Goal: Transaction & Acquisition: Purchase product/service

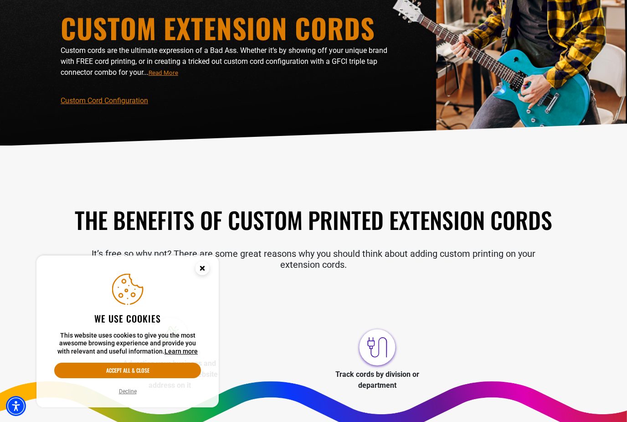
scroll to position [88, 0]
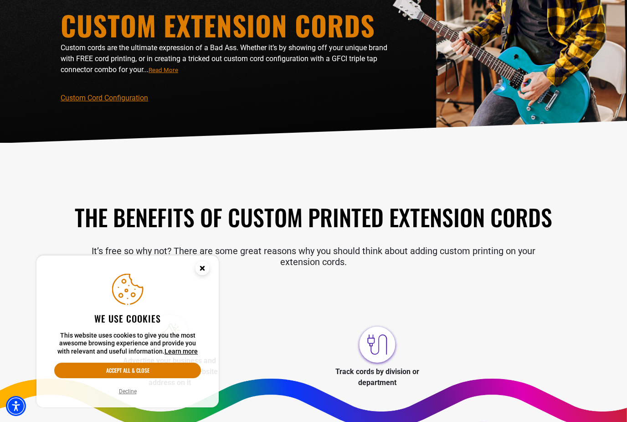
click at [202, 275] on circle "Cookie Consent" at bounding box center [202, 268] width 14 height 14
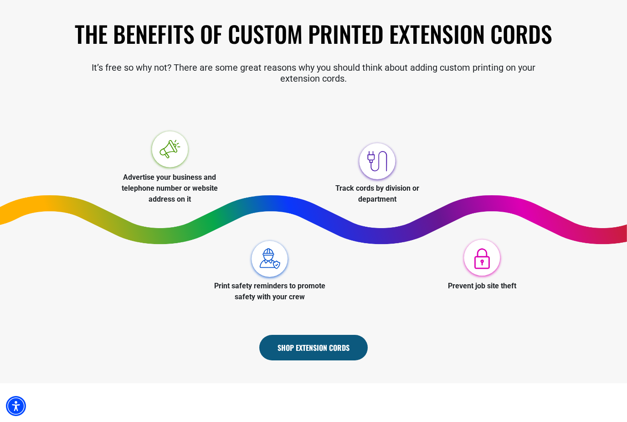
scroll to position [273, 0]
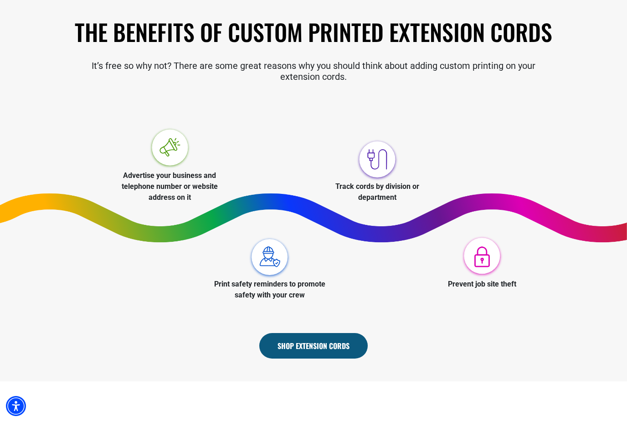
click at [299, 344] on link "Shop Extension Cords" at bounding box center [313, 346] width 108 height 26
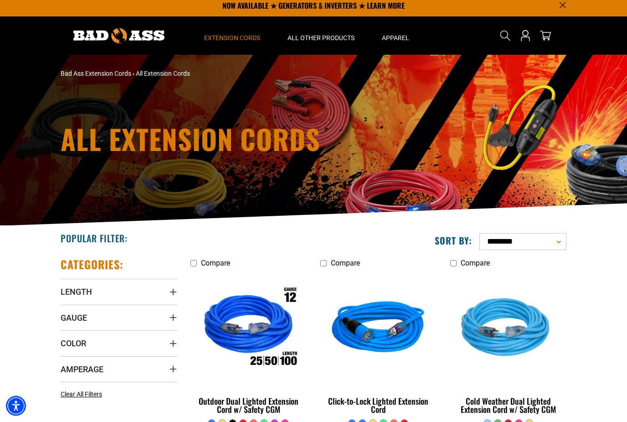
scroll to position [7, 0]
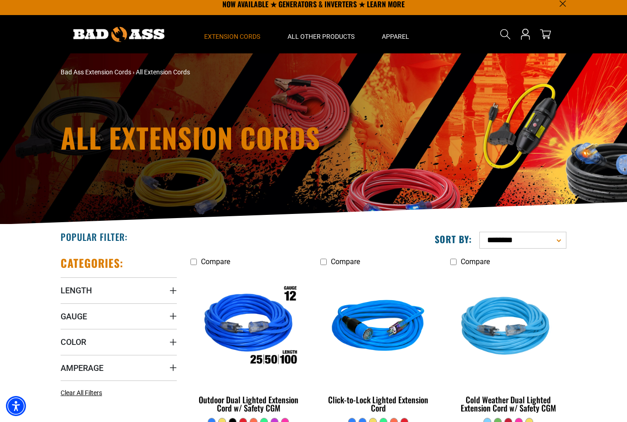
click at [255, 401] on div "Outdoor Dual Lighted Extension Cord w/ Safety CGM" at bounding box center [248, 403] width 116 height 16
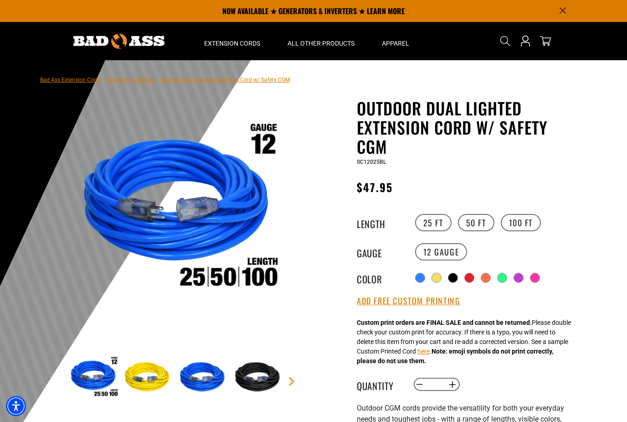
click at [476, 222] on label "50 FT" at bounding box center [476, 222] width 36 height 17
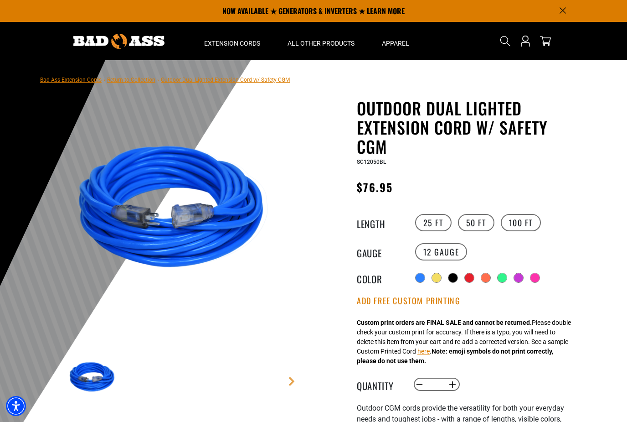
click at [527, 228] on label "100 FT" at bounding box center [521, 222] width 41 height 17
click at [482, 223] on label "50 FT" at bounding box center [476, 222] width 36 height 17
click at [421, 303] on button "Add Free Custom Printing" at bounding box center [408, 301] width 103 height 10
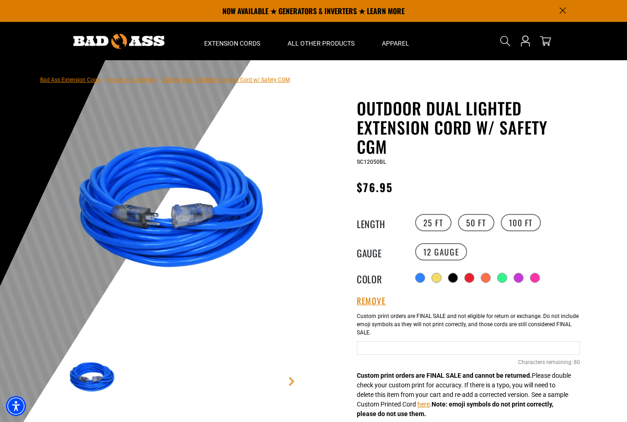
click at [387, 342] on input "Blue Cables" at bounding box center [468, 348] width 223 height 14
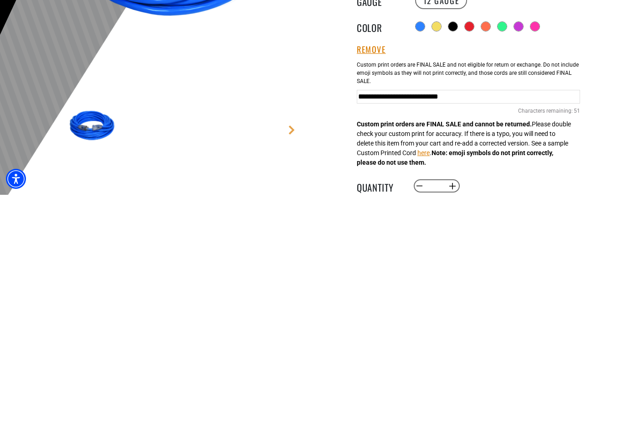
scroll to position [31, 0]
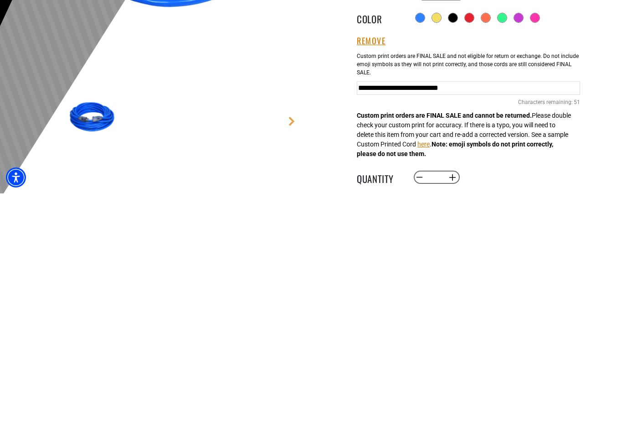
type input "**********"
click at [455, 398] on button "Increase quantity for Outdoor Dual Lighted Extension Cord w/ Safety CGM" at bounding box center [453, 405] width 14 height 15
type input "*"
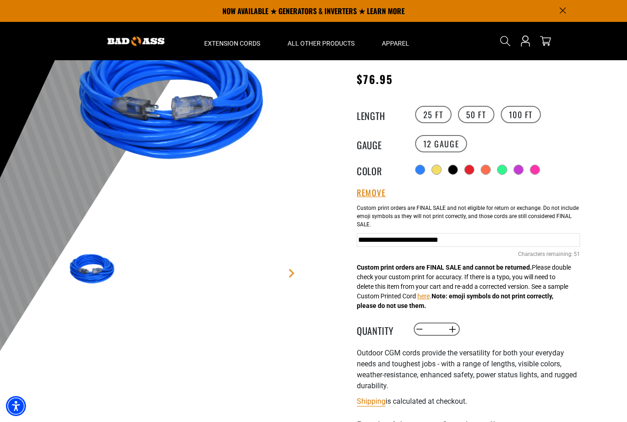
scroll to position [108, 0]
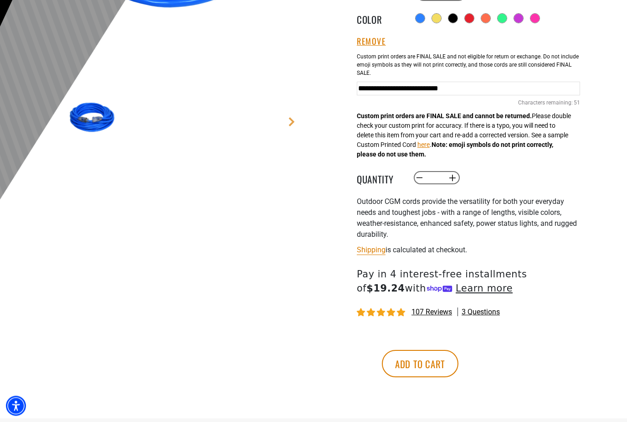
click at [458, 363] on button "Add to cart" at bounding box center [420, 363] width 77 height 27
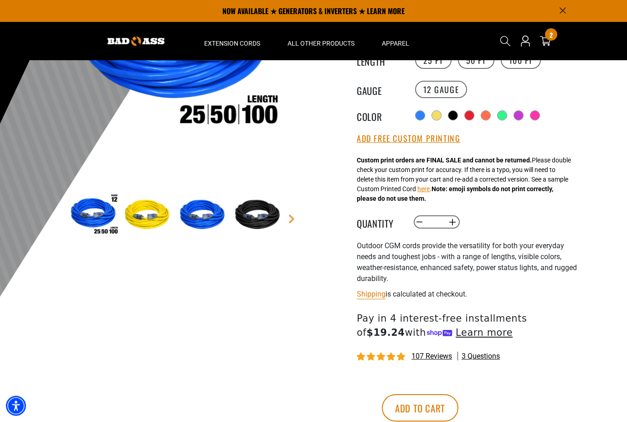
scroll to position [162, 0]
click at [548, 40] on div "2 2 items" at bounding box center [551, 34] width 12 height 12
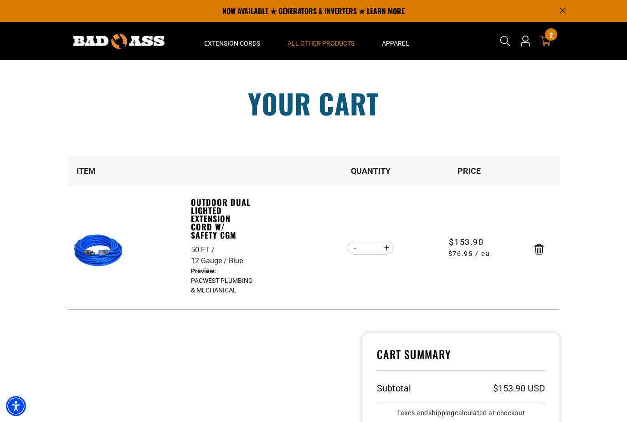
click at [329, 42] on span "All Other Products" at bounding box center [321, 43] width 67 height 8
click at [328, 42] on span "All Other Products" at bounding box center [321, 43] width 67 height 8
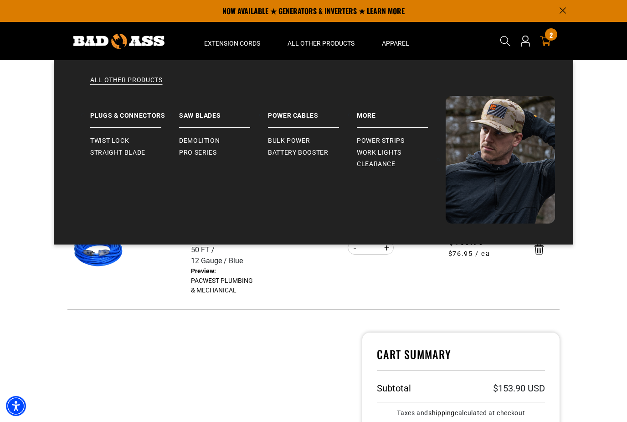
click at [378, 165] on span "Clearance" at bounding box center [376, 164] width 39 height 8
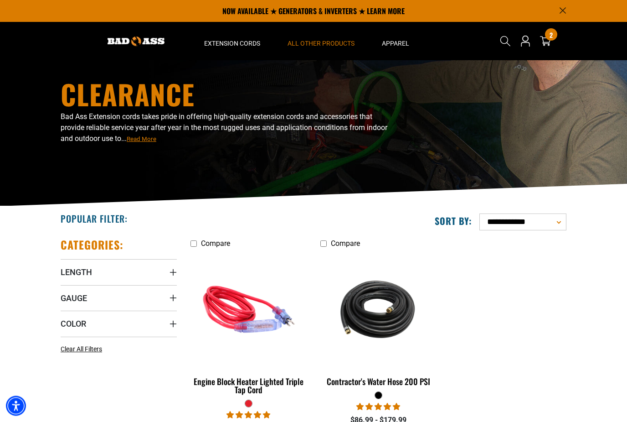
scroll to position [25, 0]
click at [320, 40] on span "All Other Products" at bounding box center [321, 43] width 67 height 8
click at [319, 41] on span "All Other Products" at bounding box center [321, 43] width 67 height 8
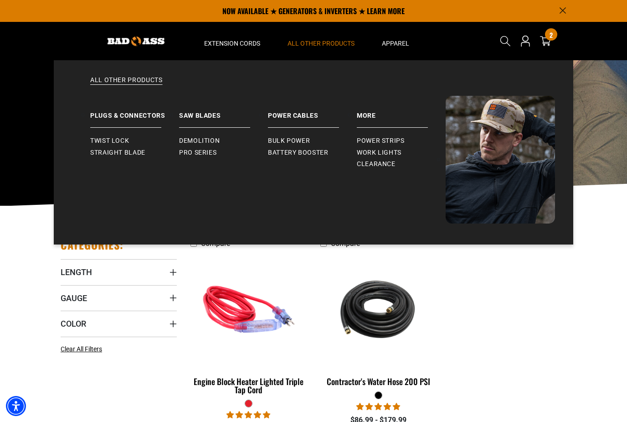
click at [294, 138] on span "Bulk Power" at bounding box center [289, 141] width 42 height 8
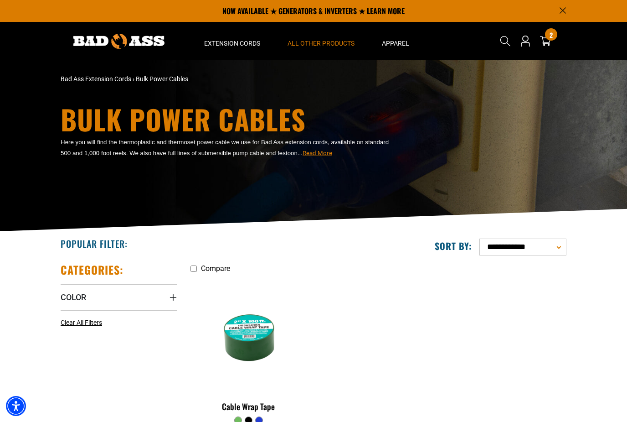
click at [325, 42] on span "All Other Products" at bounding box center [321, 43] width 67 height 8
click at [333, 42] on span "All Other Products" at bounding box center [321, 43] width 67 height 8
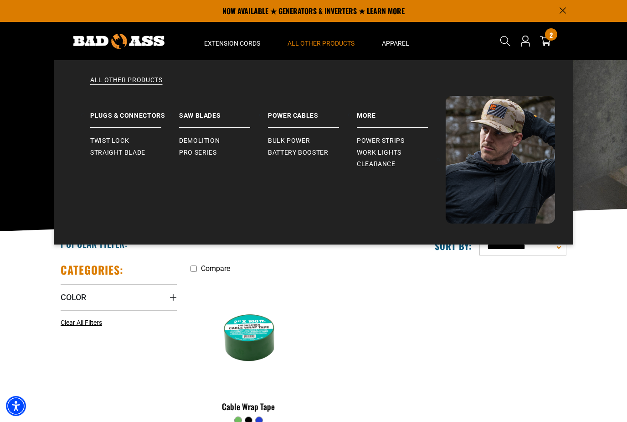
click at [322, 150] on span "Battery Booster" at bounding box center [298, 153] width 61 height 8
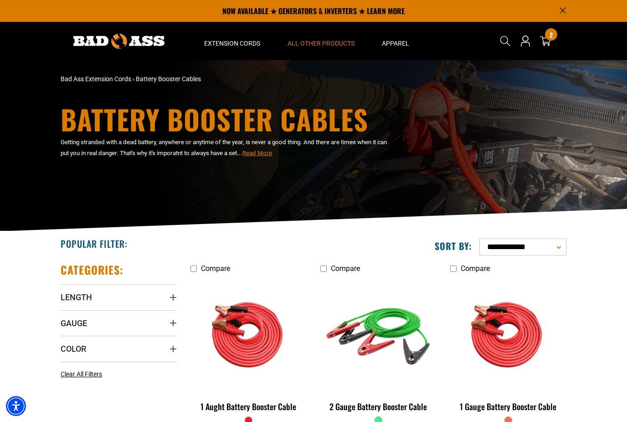
click at [334, 47] on summary "All Other Products" at bounding box center [321, 41] width 94 height 38
click at [331, 45] on span "All Other Products" at bounding box center [321, 43] width 67 height 8
click at [336, 42] on span "All Other Products" at bounding box center [321, 43] width 67 height 8
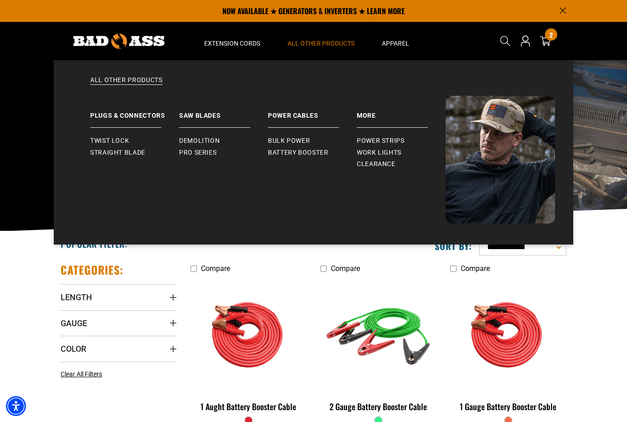
click at [398, 150] on span "Work Lights" at bounding box center [379, 153] width 45 height 8
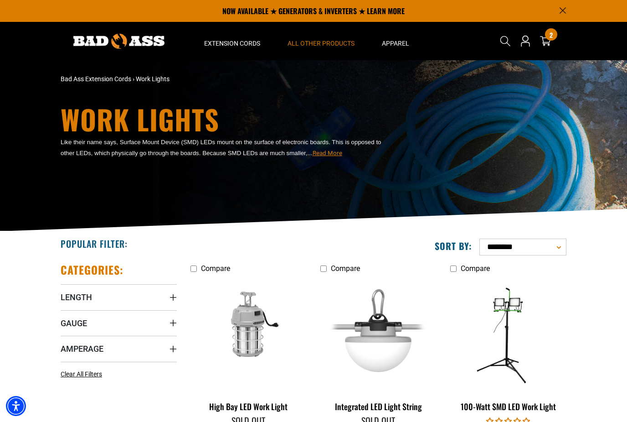
click at [300, 13] on p "NOW AVAILABLE ★ GENERATORS & INVERTERS ★ LEARN MORE" at bounding box center [314, 11] width 506 height 22
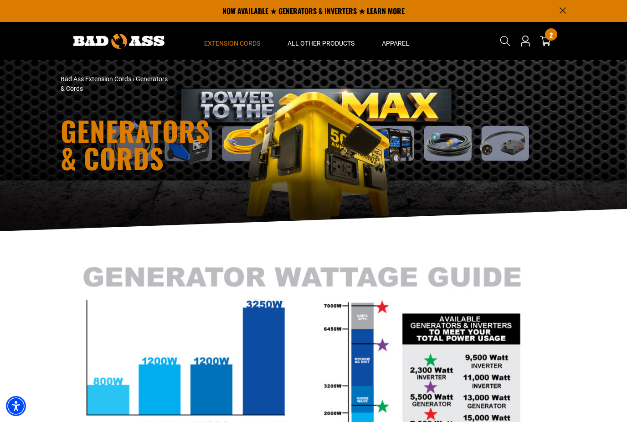
click at [548, 37] on div "2 2 items" at bounding box center [551, 34] width 12 height 12
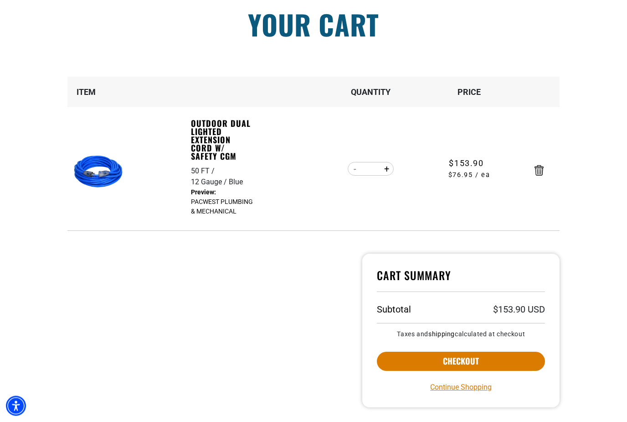
scroll to position [79, 0]
click at [506, 357] on button "Checkout" at bounding box center [461, 360] width 168 height 19
